Goal: Task Accomplishment & Management: Manage account settings

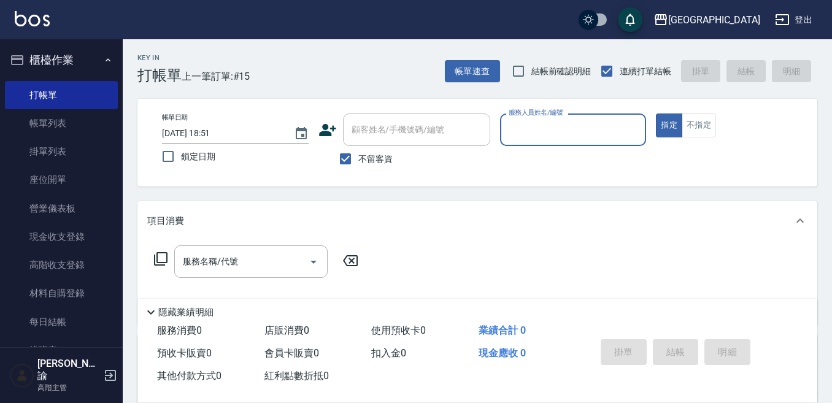
scroll to position [61, 0]
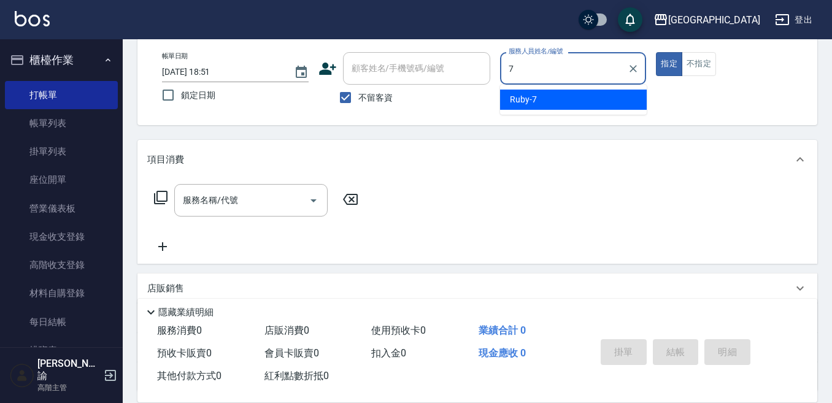
type input "Ruby-7"
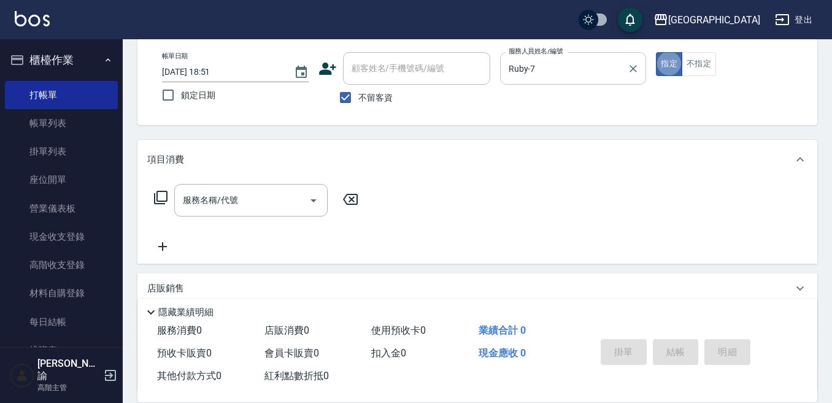
type button "true"
click at [224, 203] on input "服務名稱/代號" at bounding box center [242, 200] width 124 height 21
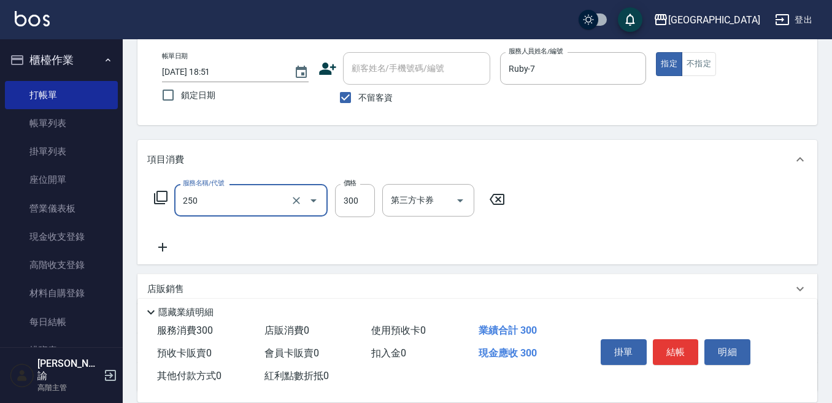
type input "日式洗髮(250)"
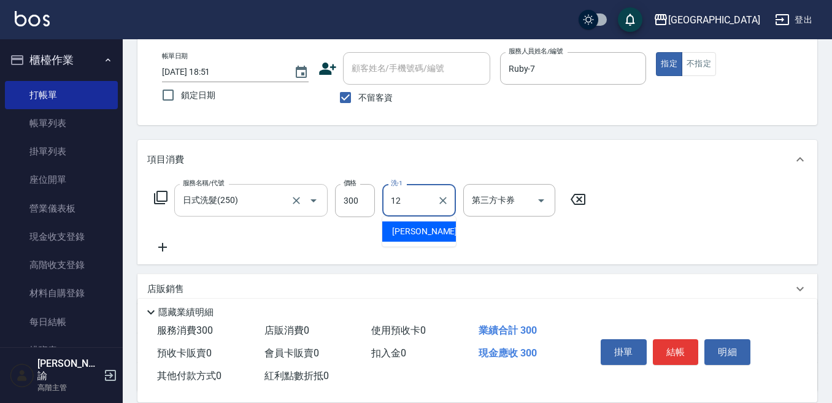
type input "[PERSON_NAME]-12"
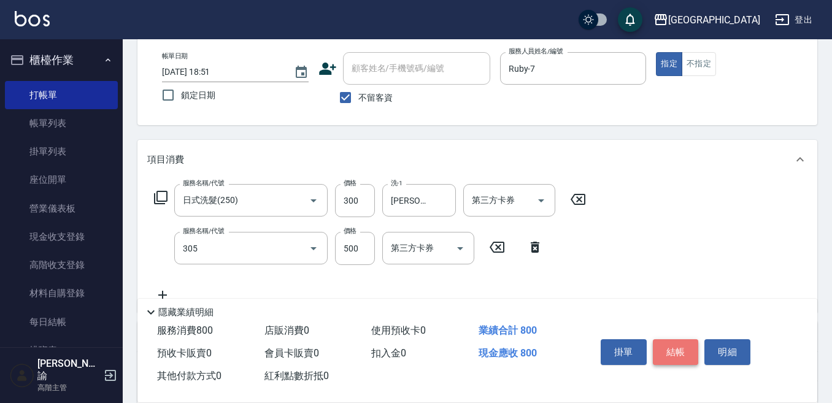
type input "剪髮500(305)"
click at [671, 344] on button "結帳" at bounding box center [676, 352] width 46 height 26
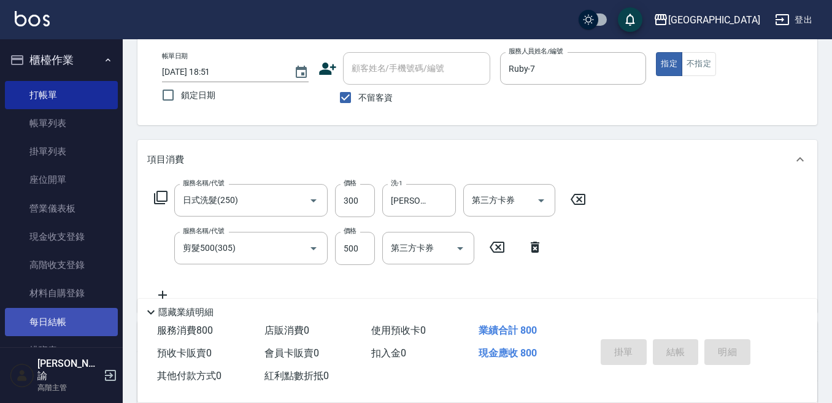
type input "[DATE] 19:36"
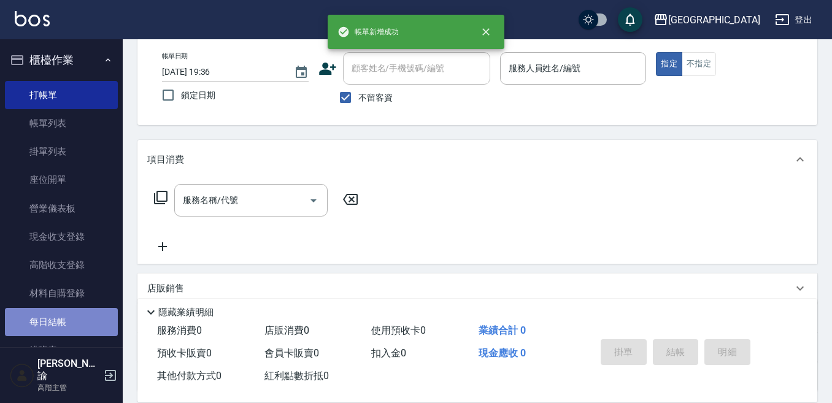
click at [70, 322] on link "每日結帳" at bounding box center [61, 322] width 113 height 28
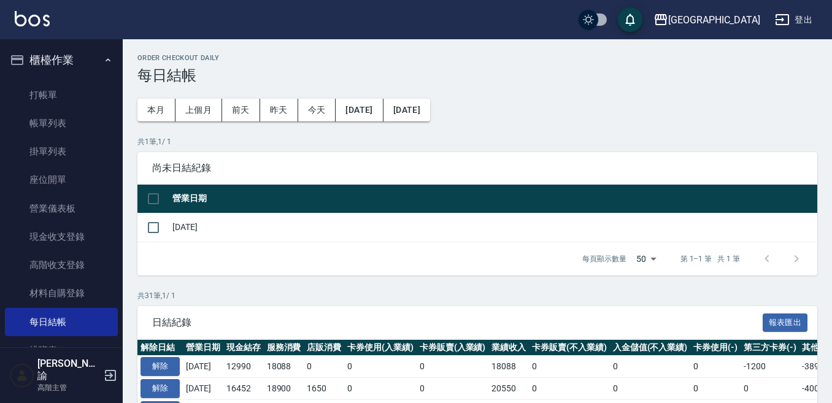
drag, startPoint x: 148, startPoint y: 227, endPoint x: 170, endPoint y: 225, distance: 21.6
click at [152, 227] on input "checkbox" at bounding box center [154, 228] width 26 height 26
checkbox input "true"
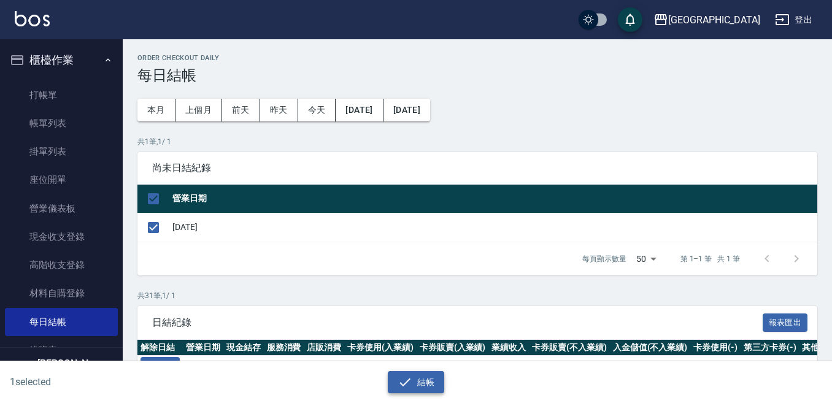
click at [428, 377] on button "結帳" at bounding box center [416, 382] width 57 height 23
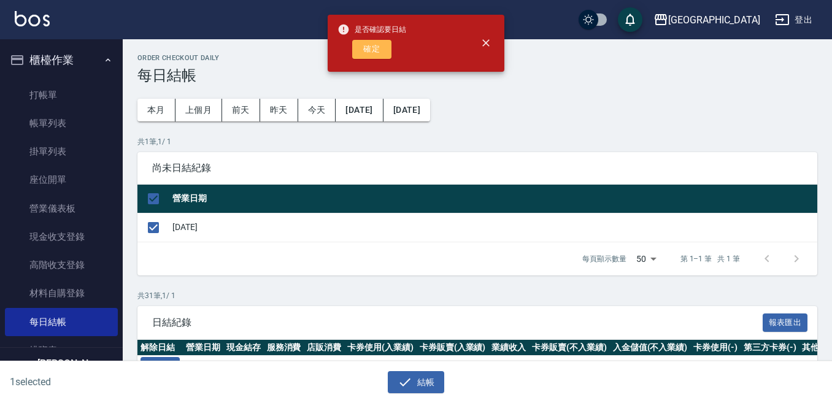
click at [384, 42] on button "確定" at bounding box center [371, 49] width 39 height 19
checkbox input "false"
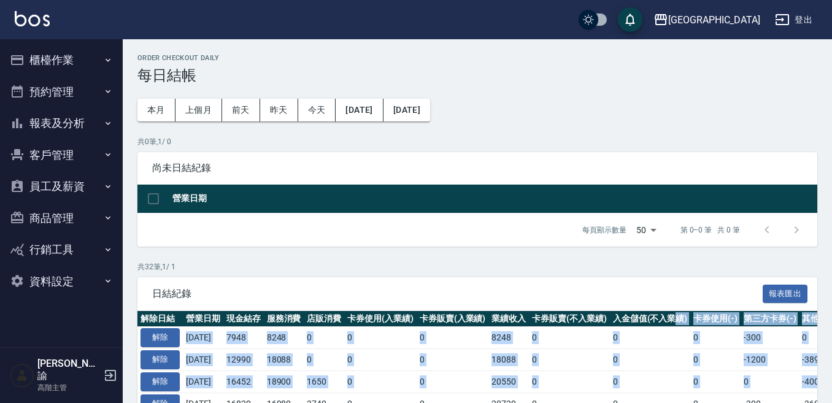
scroll to position [0, 232]
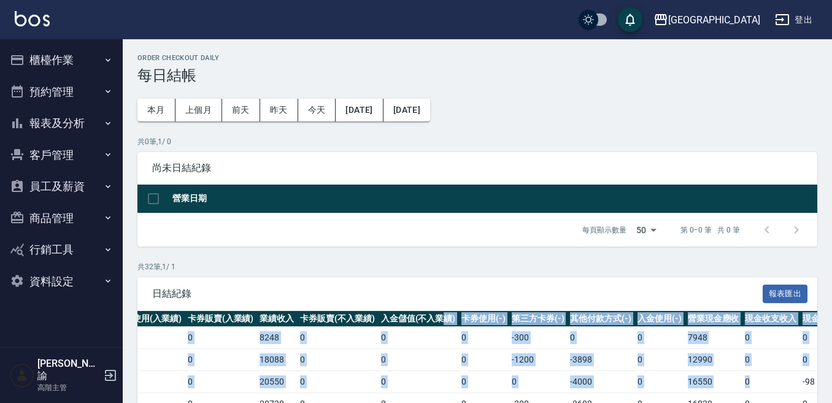
click at [43, 54] on button "櫃檯作業" at bounding box center [61, 60] width 113 height 32
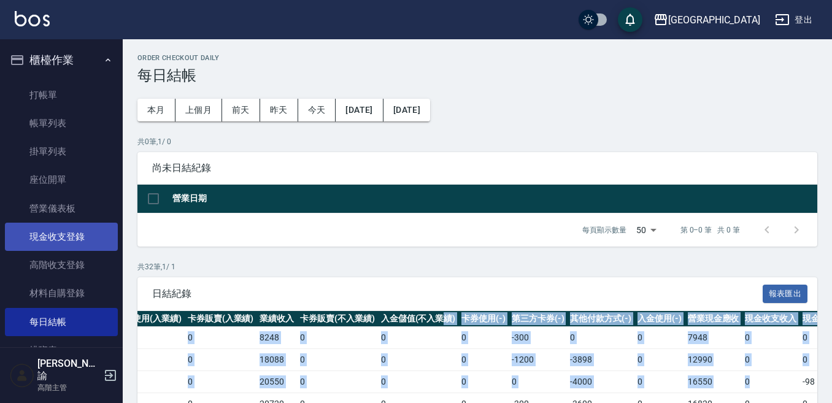
click at [69, 239] on link "現金收支登錄" at bounding box center [61, 237] width 113 height 28
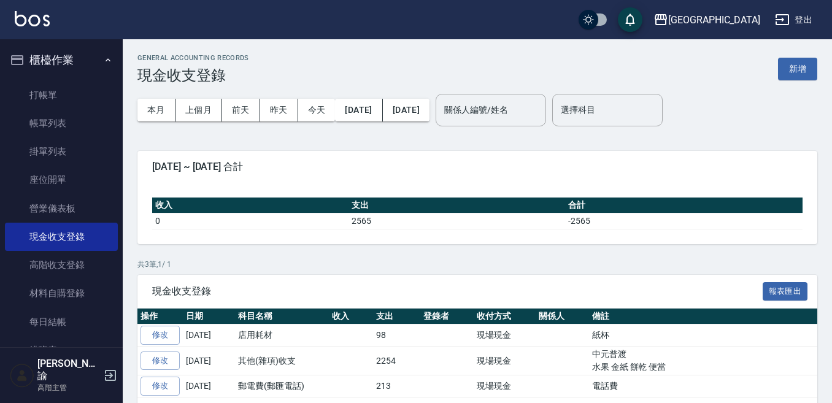
click at [794, 66] on button "新增" at bounding box center [797, 69] width 39 height 23
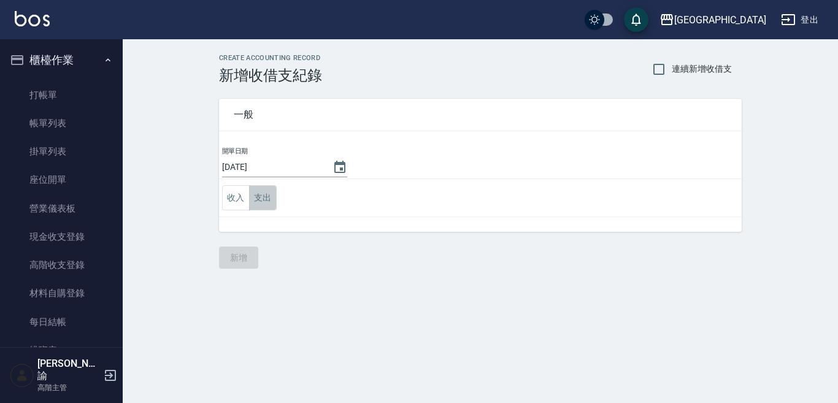
click at [266, 199] on button "支出" at bounding box center [263, 197] width 28 height 25
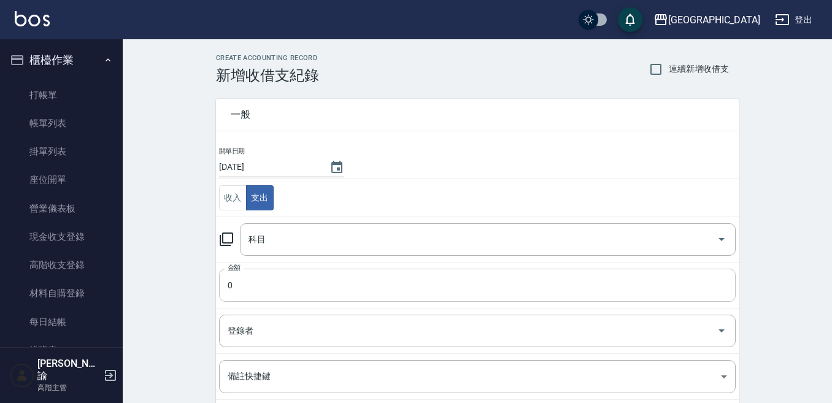
click at [248, 284] on input "0" at bounding box center [477, 285] width 517 height 33
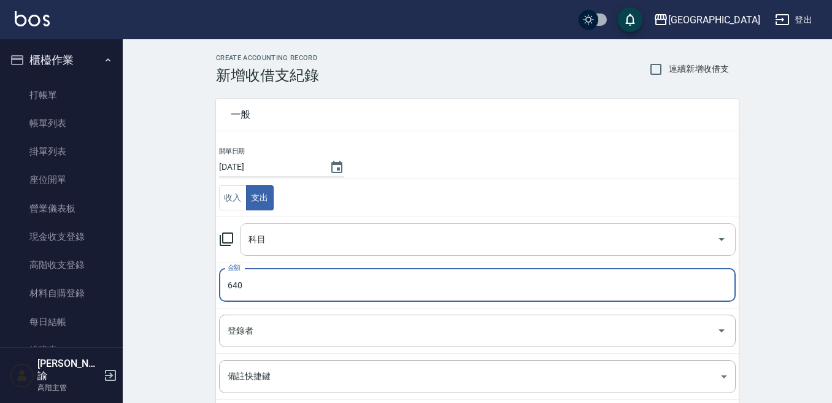
type input "640"
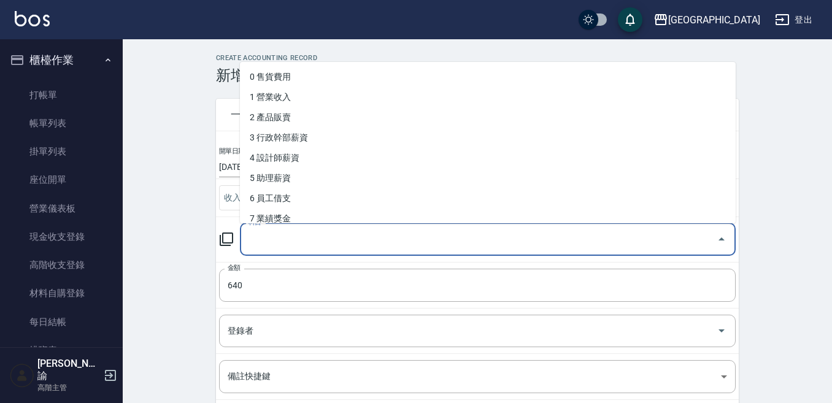
click at [260, 240] on input "科目" at bounding box center [478, 239] width 466 height 21
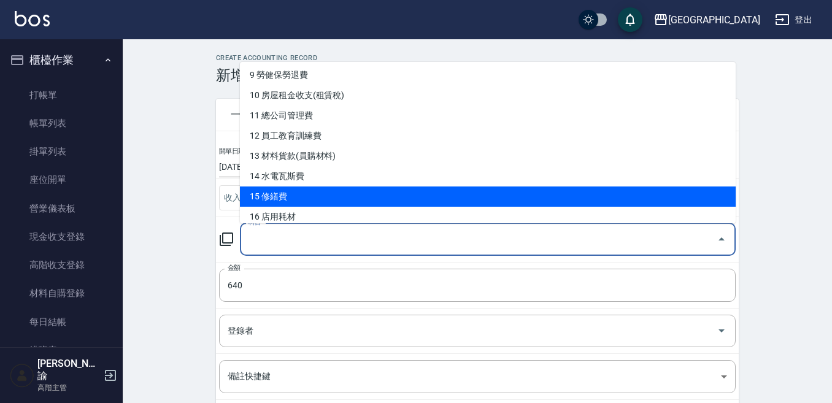
scroll to position [245, 0]
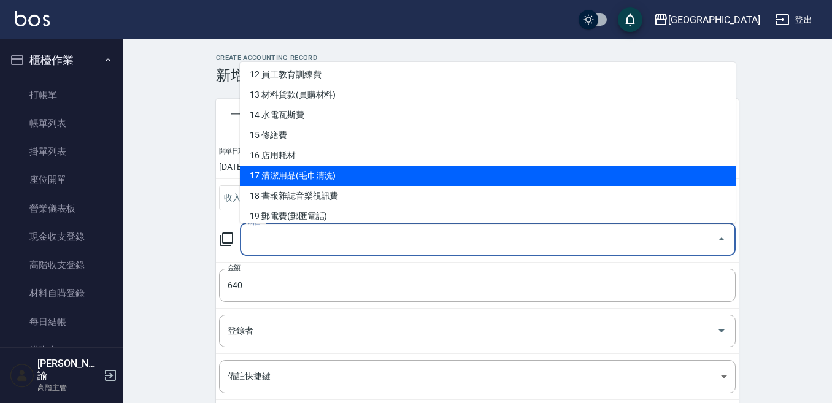
click at [285, 174] on li "17 清潔用品(毛巾清洗)" at bounding box center [488, 176] width 496 height 20
type input "17 清潔用品(毛巾清洗)"
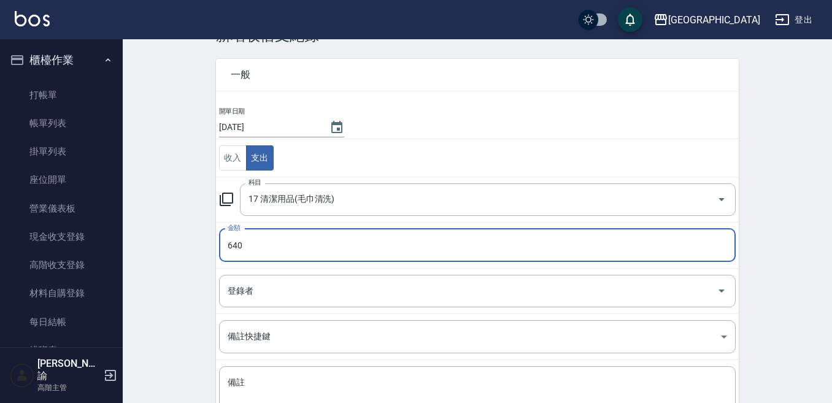
scroll to position [61, 0]
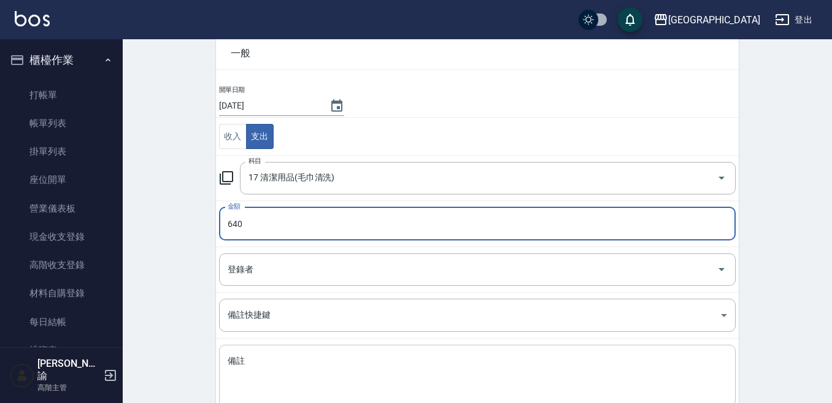
click at [252, 354] on div "x 備註" at bounding box center [477, 376] width 517 height 62
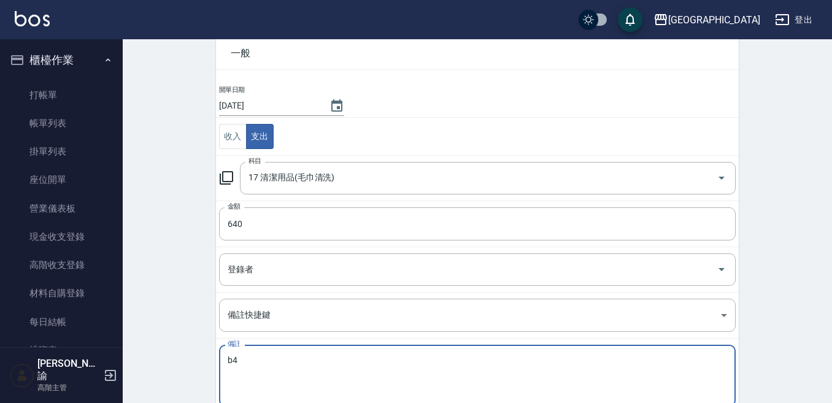
type textarea "b"
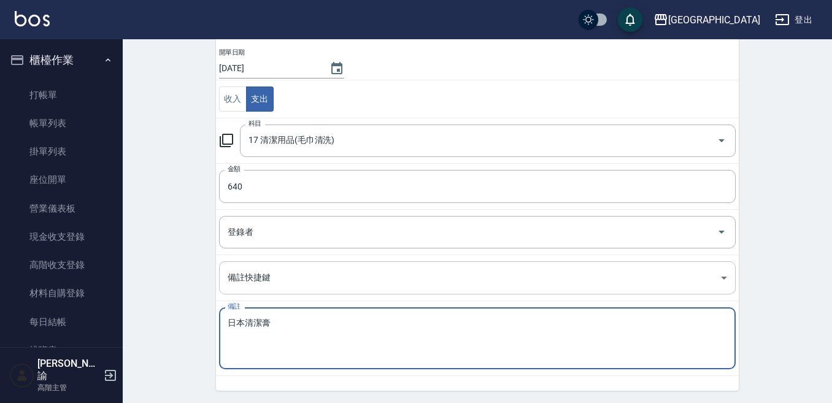
scroll to position [139, 0]
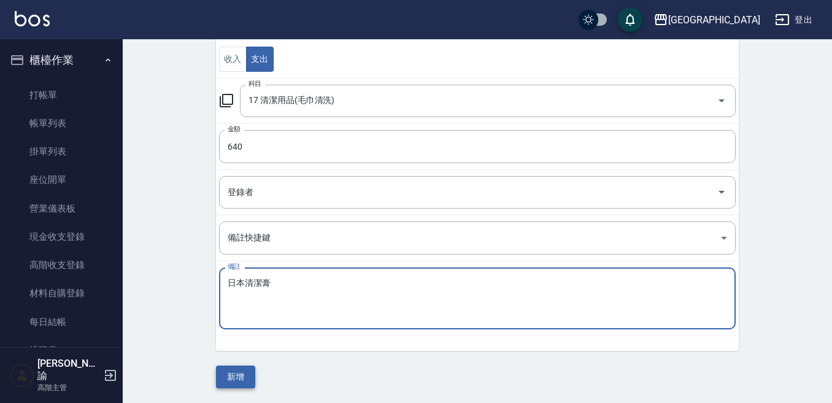
type textarea "日本清潔膏"
click at [234, 371] on button "新增" at bounding box center [235, 377] width 39 height 23
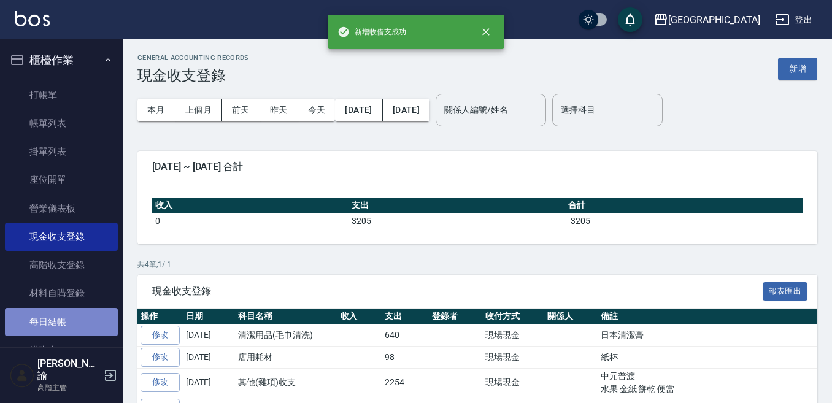
click at [64, 320] on link "每日結帳" at bounding box center [61, 322] width 113 height 28
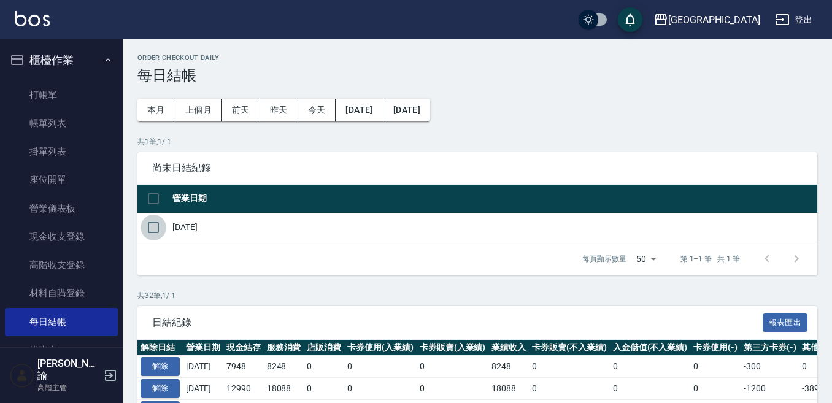
drag, startPoint x: 152, startPoint y: 226, endPoint x: 212, endPoint y: 244, distance: 62.1
click at [155, 226] on input "checkbox" at bounding box center [154, 228] width 26 height 26
checkbox input "true"
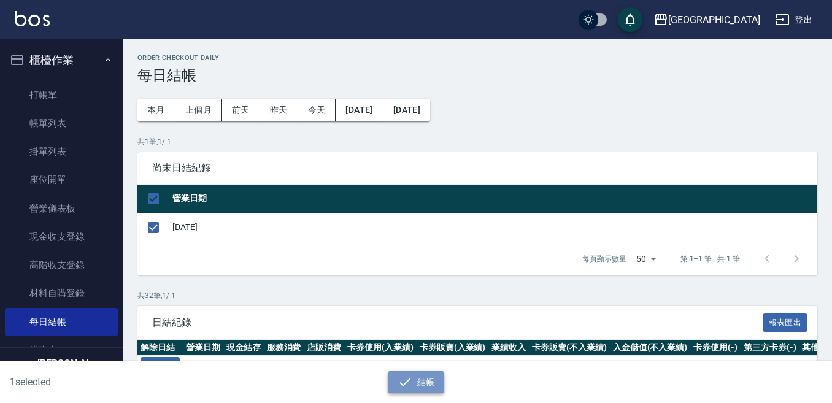
drag, startPoint x: 404, startPoint y: 382, endPoint x: 407, endPoint y: 377, distance: 6.3
click at [406, 382] on icon "button" at bounding box center [405, 382] width 15 height 15
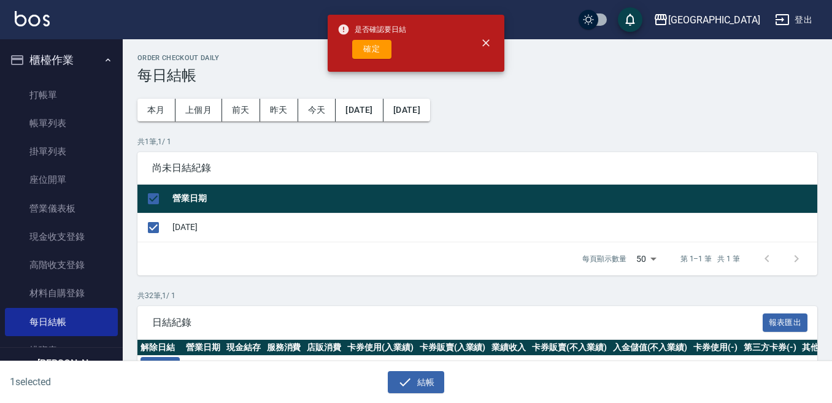
click at [376, 47] on button "確定" at bounding box center [371, 49] width 39 height 19
checkbox input "false"
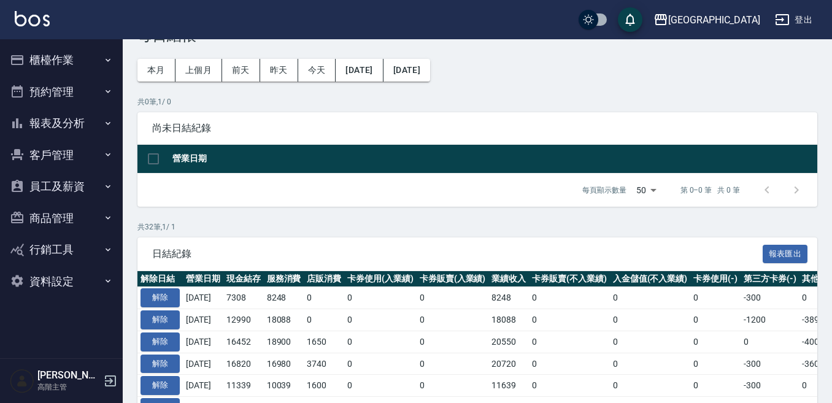
scroll to position [61, 0]
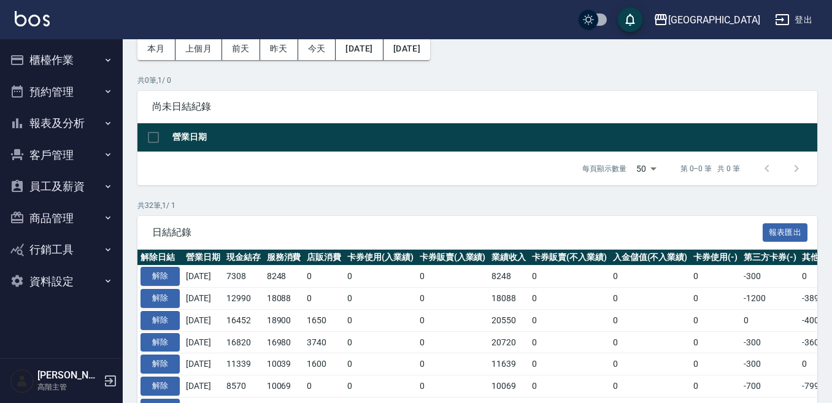
click at [58, 118] on button "報表及分析" at bounding box center [61, 123] width 113 height 32
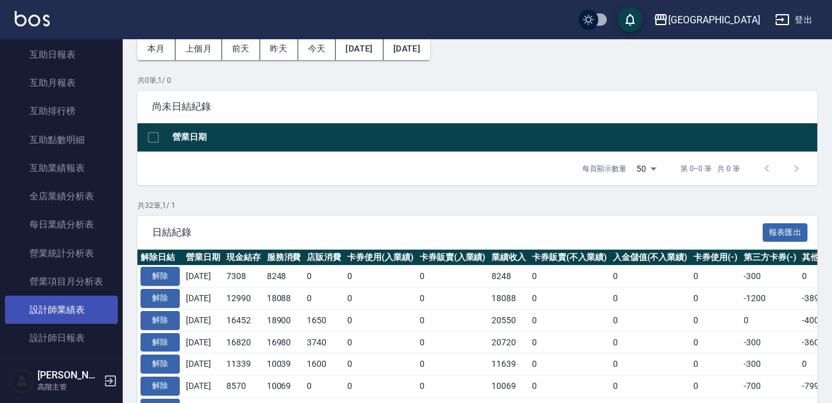
scroll to position [307, 0]
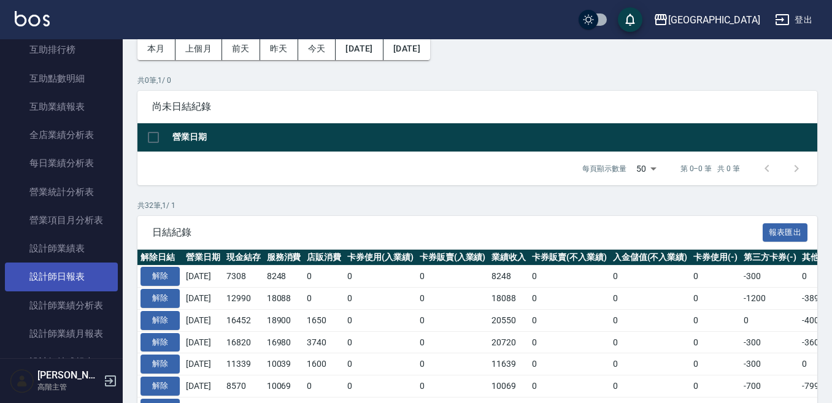
click at [82, 282] on link "設計師日報表" at bounding box center [61, 277] width 113 height 28
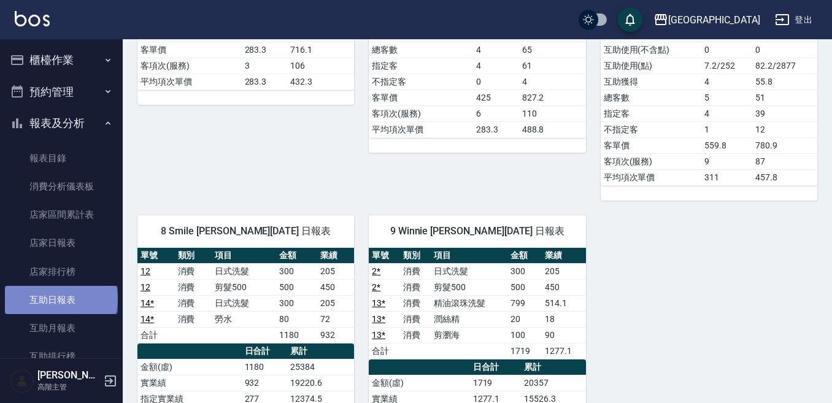
click at [60, 299] on link "互助日報表" at bounding box center [61, 300] width 113 height 28
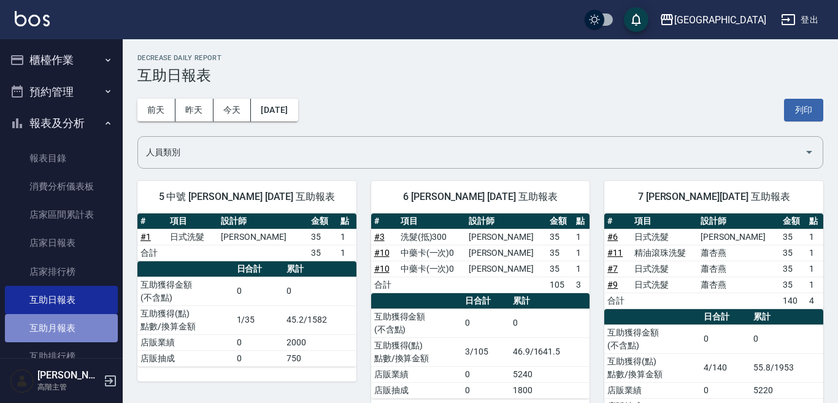
click at [63, 330] on link "互助月報表" at bounding box center [61, 328] width 113 height 28
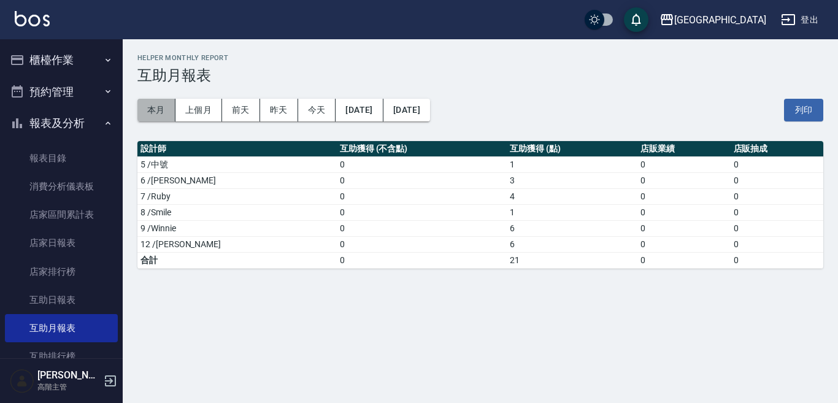
click at [154, 109] on button "本月" at bounding box center [156, 110] width 38 height 23
